Goal: Task Accomplishment & Management: Complete application form

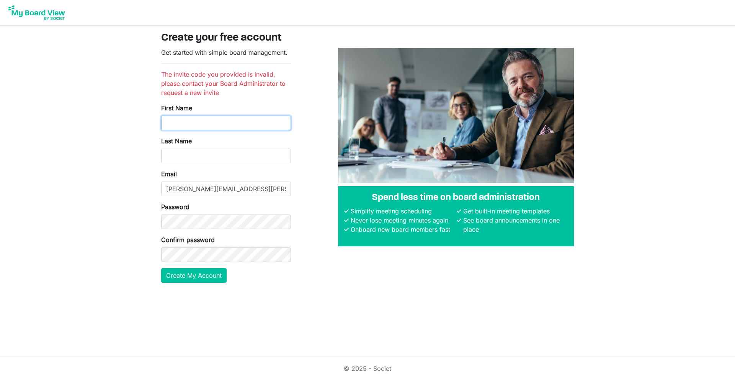
click at [228, 123] on input "First Name" at bounding box center [226, 123] width 130 height 15
type input "[PERSON_NAME]"
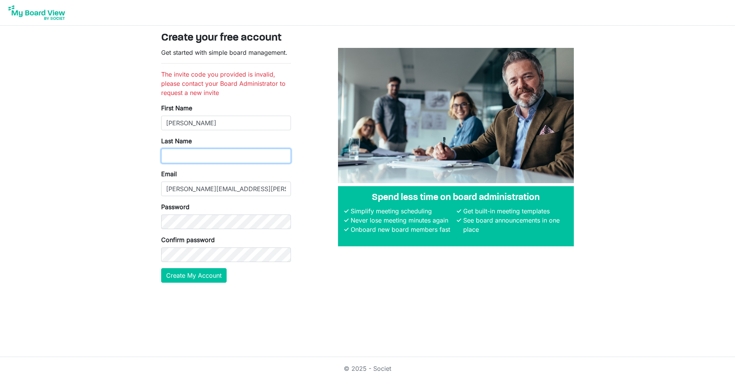
type input "[PERSON_NAME]"
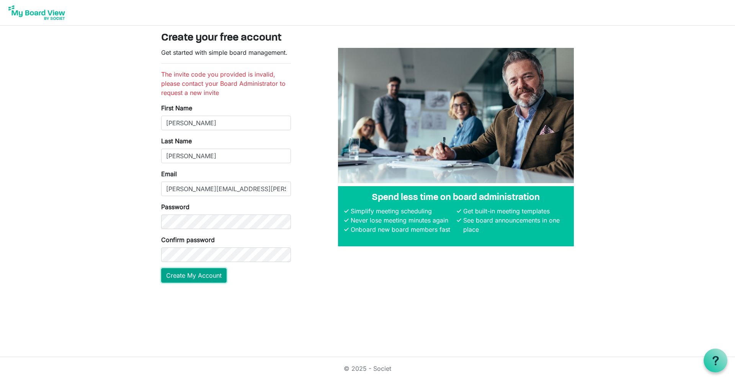
click at [181, 280] on button "Create My Account" at bounding box center [193, 275] width 65 height 15
click at [232, 127] on input "First Name" at bounding box center [226, 123] width 130 height 15
type input "[PERSON_NAME]"
click at [161, 268] on button "Create My Account" at bounding box center [193, 275] width 65 height 15
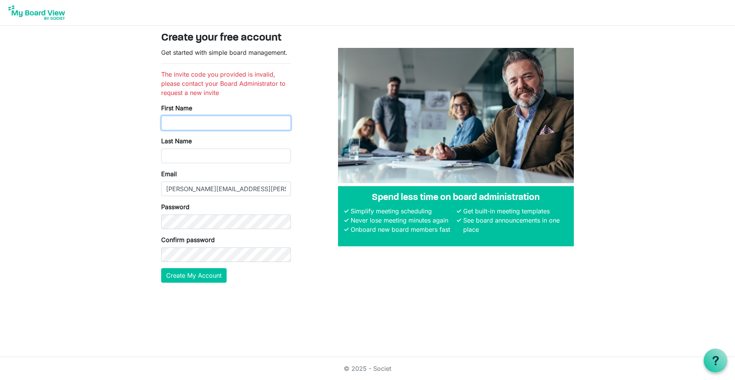
click at [265, 128] on input "First Name" at bounding box center [226, 123] width 130 height 15
type input "[PERSON_NAME]"
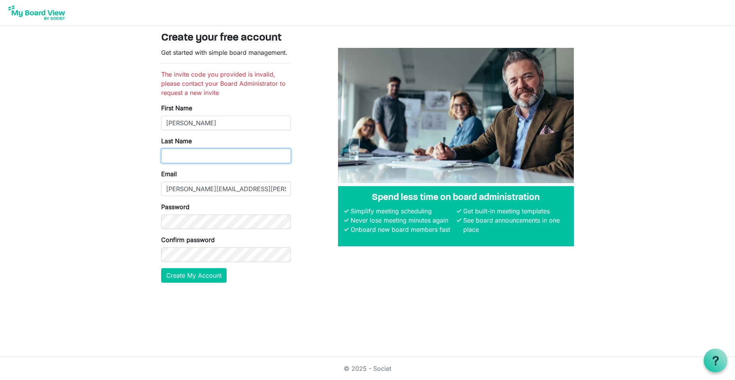
type input "[PERSON_NAME]"
click at [205, 277] on button "Create My Account" at bounding box center [193, 275] width 65 height 15
